Goal: Information Seeking & Learning: Learn about a topic

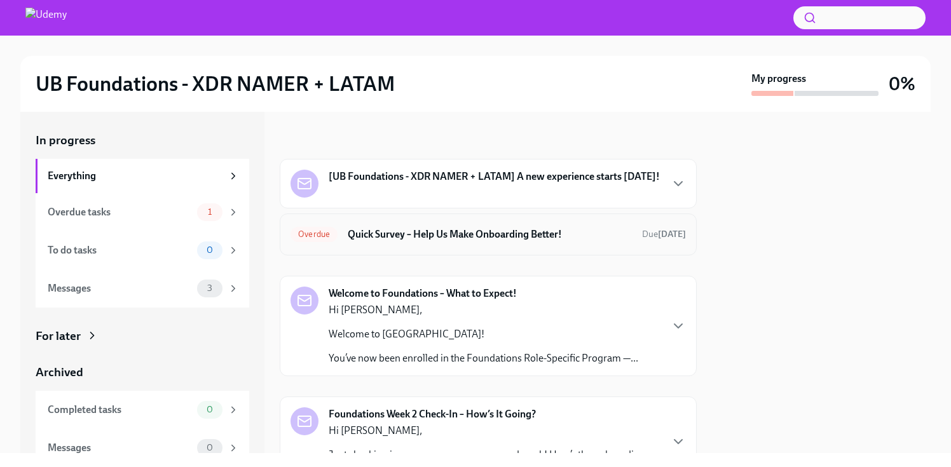
click at [449, 241] on div "Overdue Quick Survey – Help Us Make Onboarding Better! Due [DATE]" at bounding box center [487, 234] width 395 height 20
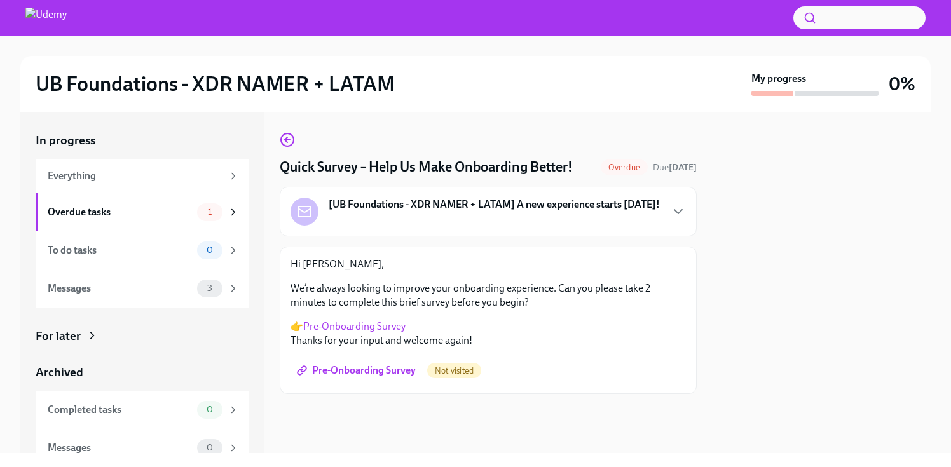
click at [358, 367] on span "Pre-Onboarding Survey" at bounding box center [357, 370] width 116 height 13
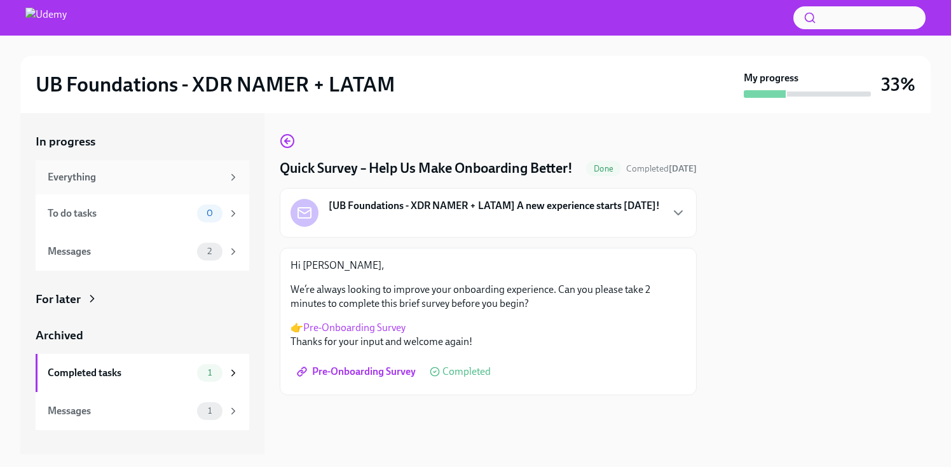
click at [217, 174] on div "Everything" at bounding box center [135, 177] width 175 height 14
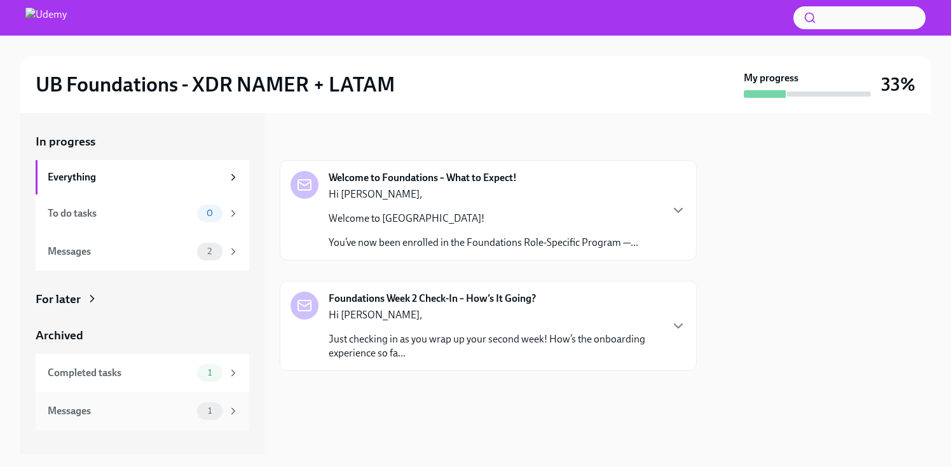
click at [146, 406] on div "Messages" at bounding box center [120, 411] width 144 height 14
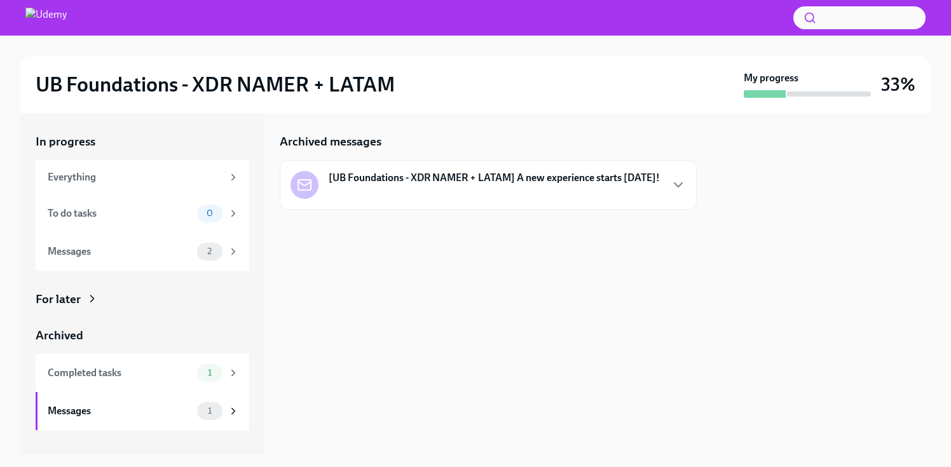
click at [499, 177] on strong "[UB Foundations - XDR NAMER + LATAM] A new experience starts [DATE]!" at bounding box center [494, 178] width 331 height 14
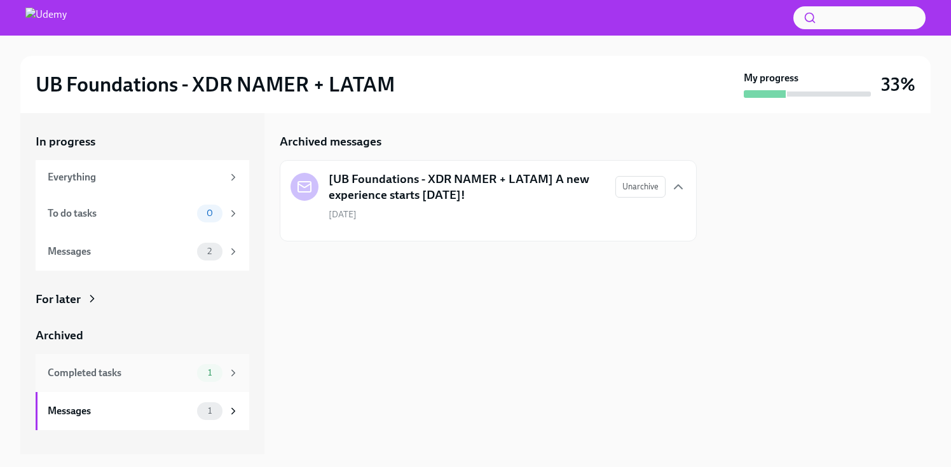
click at [139, 363] on div "Completed tasks 1" at bounding box center [143, 373] width 214 height 38
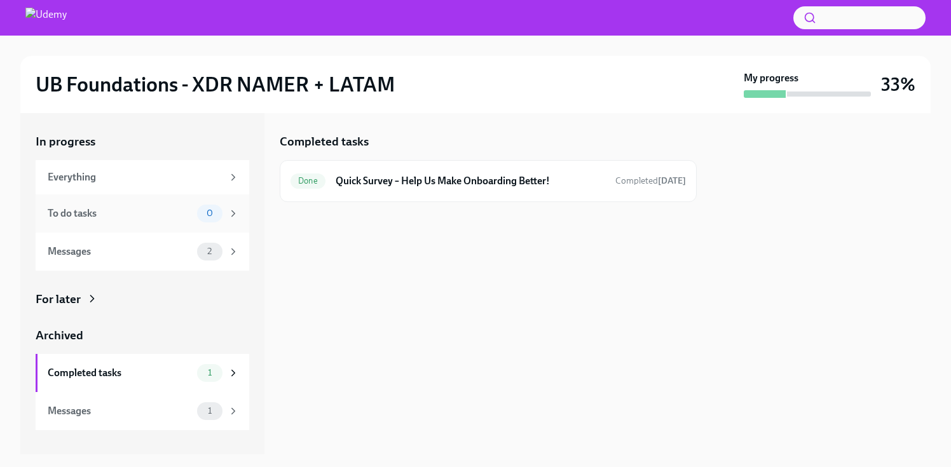
click at [168, 217] on div "To do tasks" at bounding box center [120, 214] width 144 height 14
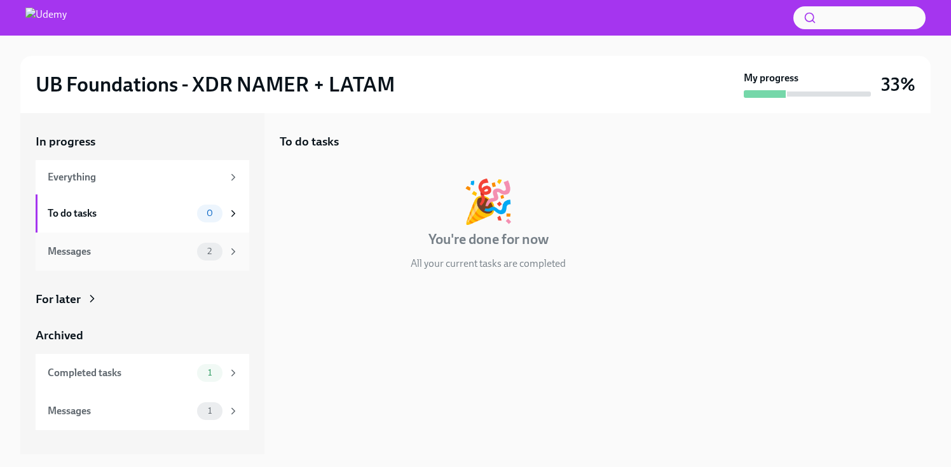
click at [163, 250] on div "Messages" at bounding box center [120, 252] width 144 height 14
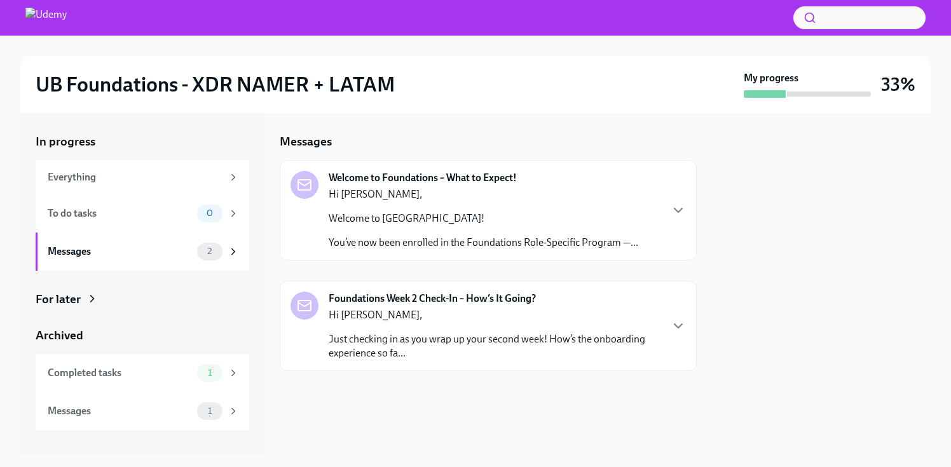
click at [540, 236] on p "You’ve now been enrolled in the Foundations Role-Specific Program —..." at bounding box center [483, 243] width 309 height 14
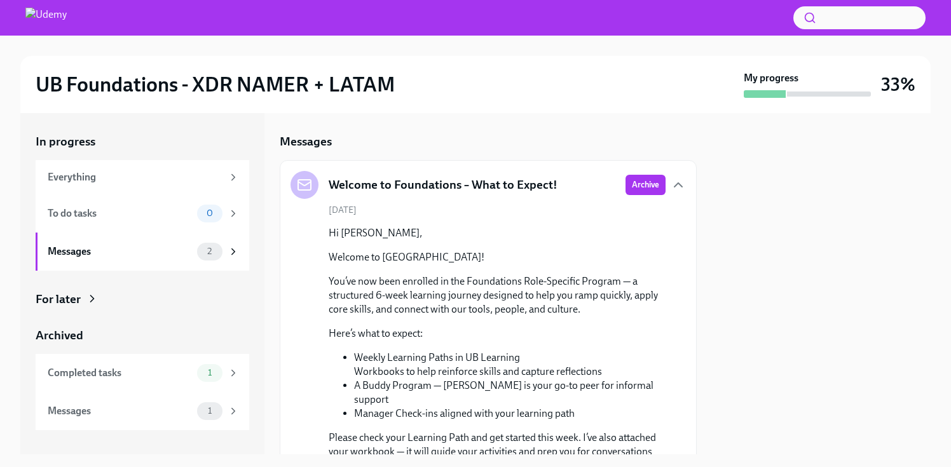
scroll to position [252, 0]
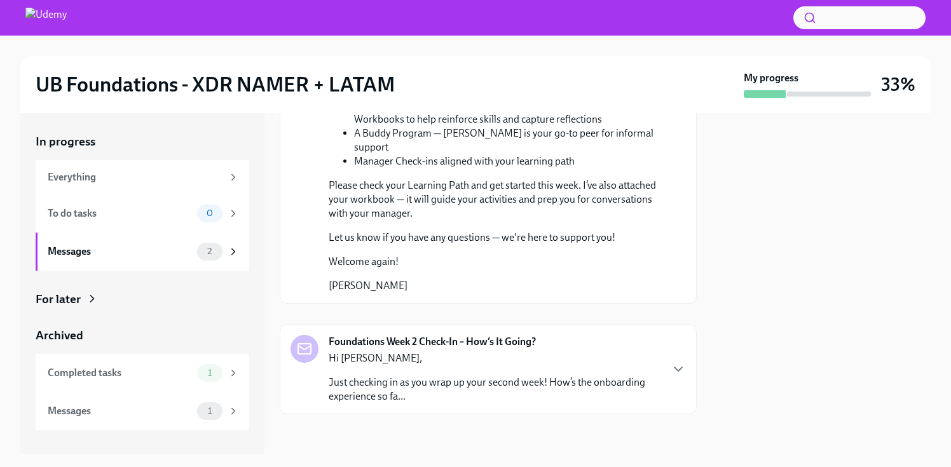
click at [457, 344] on strong "Foundations Week 2 Check-In – How’s It Going?" at bounding box center [432, 342] width 207 height 14
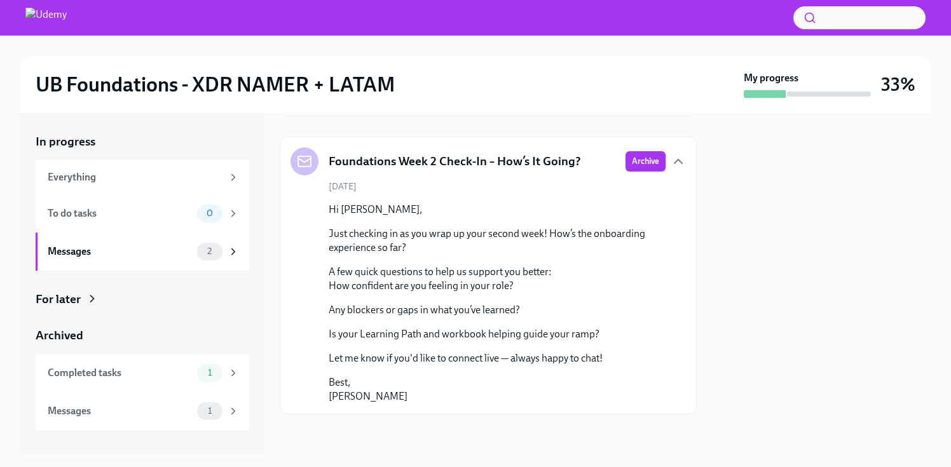
scroll to position [0, 0]
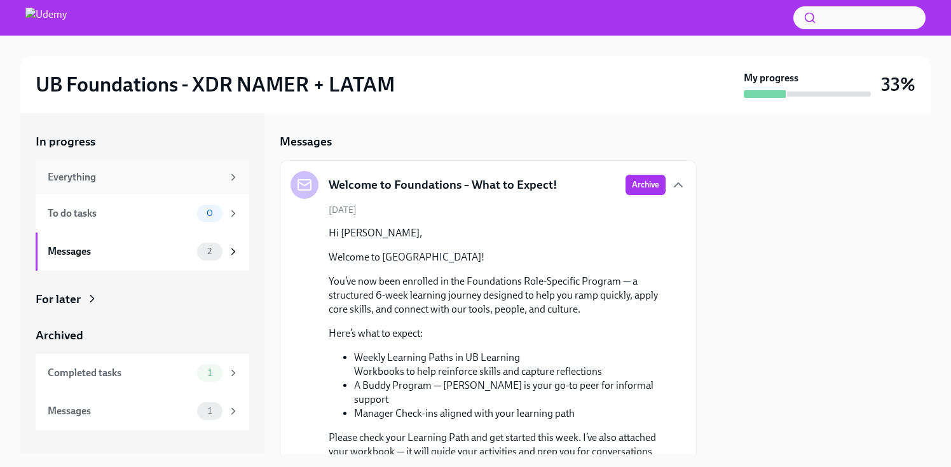
click at [182, 182] on div "Everything" at bounding box center [135, 177] width 175 height 14
click at [226, 171] on div "Everything" at bounding box center [143, 177] width 191 height 14
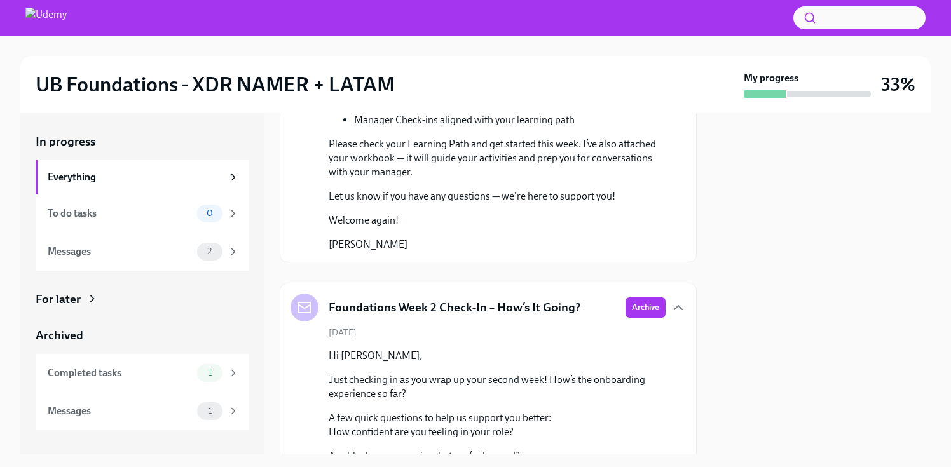
scroll to position [280, 0]
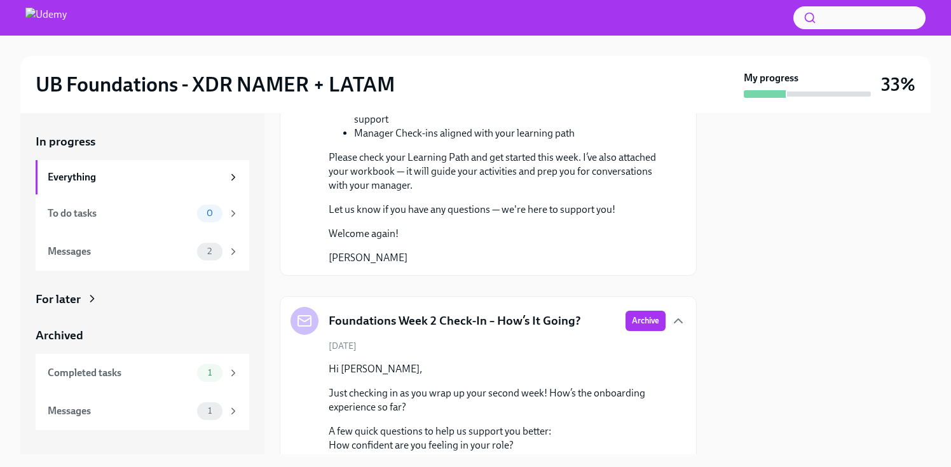
click at [395, 230] on p "Welcome again!" at bounding box center [497, 234] width 337 height 14
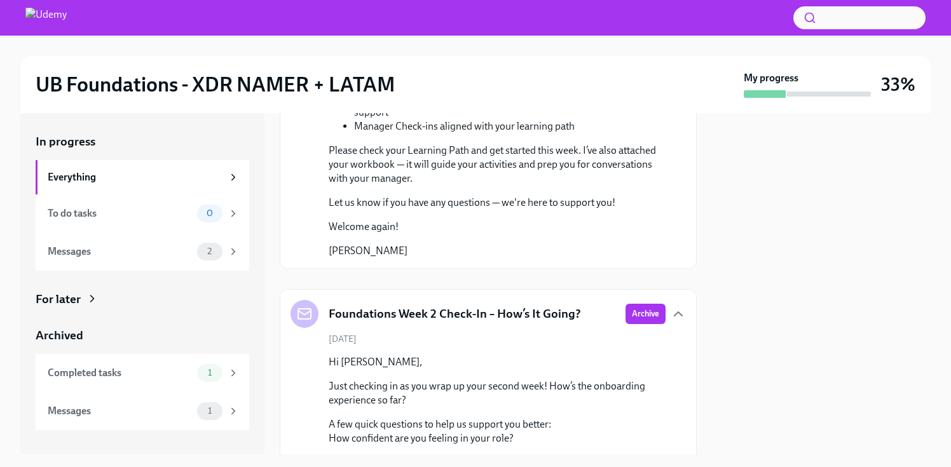
scroll to position [440, 0]
